Goal: Transaction & Acquisition: Purchase product/service

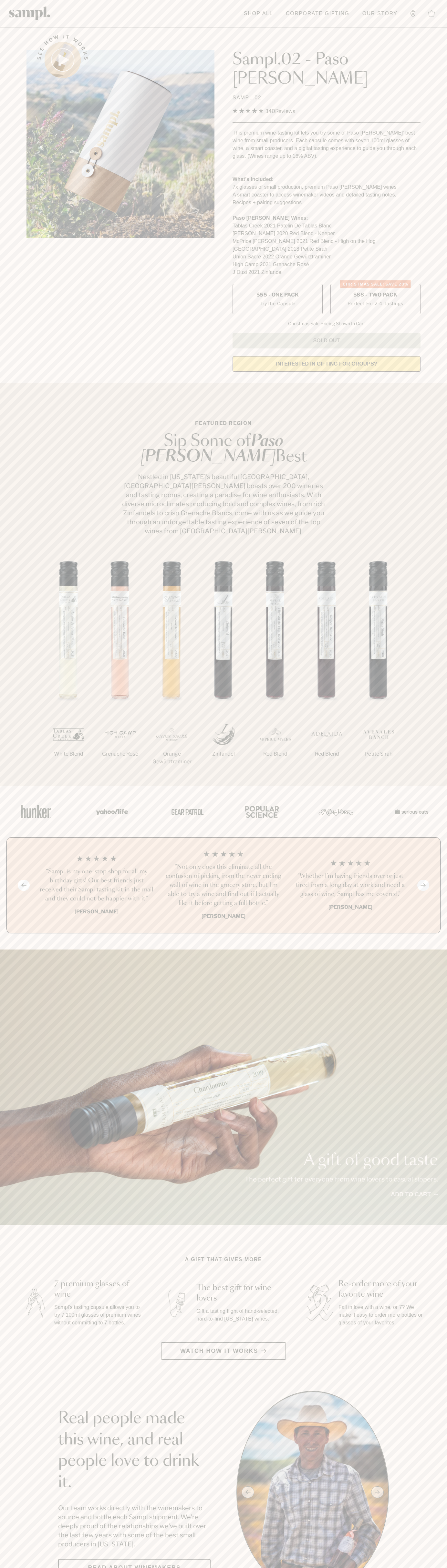
click at [375, 292] on span "$88 - Two Pack" at bounding box center [375, 295] width 44 height 7
click at [437, 26] on header "Toggle navigation menu Shop All Corporate Gifting Our Story Account Story Shop …" at bounding box center [224, 13] width 447 height 27
click at [422, 94] on div "See how it works Sampl.02 - Paso [PERSON_NAME] SAMPL.02 4.9 Rated 4.9 out of 5 …" at bounding box center [224, 201] width 406 height 351
click at [333, 1567] on html "Skip to main content Toggle navigation menu Shop All Corporate Gifting Our Stor…" at bounding box center [224, 1582] width 447 height 3164
click at [14, 1256] on section "A gift that gives more 7 premium glasses of wine Sampl's tasting capsule allows…" at bounding box center [224, 1307] width 447 height 104
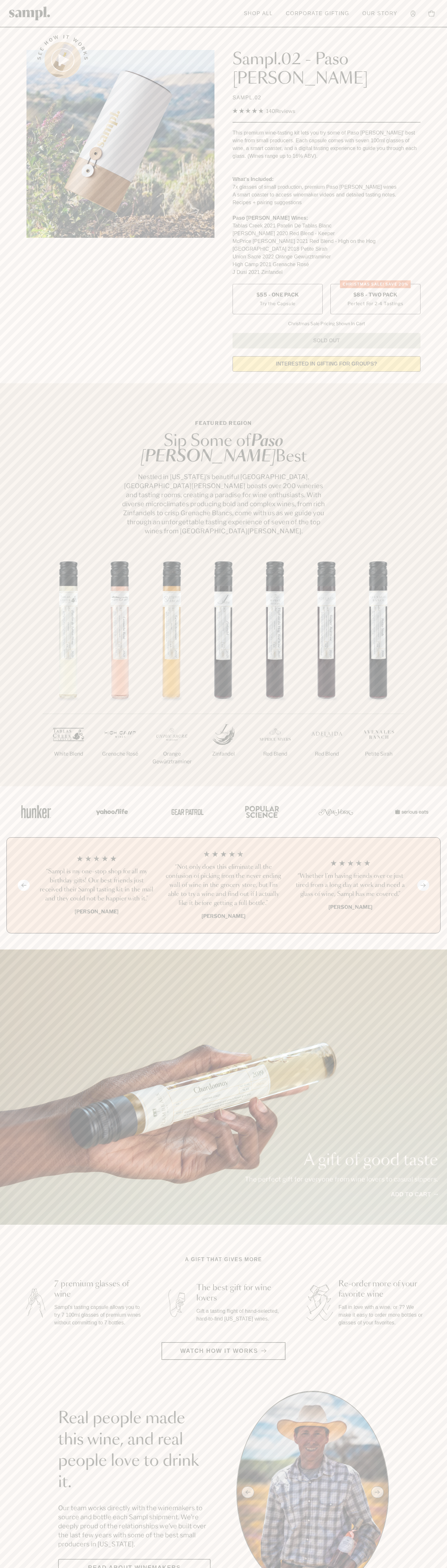
click at [375, 292] on span "$88 - Two Pack" at bounding box center [375, 295] width 44 height 7
